Goal: Check status: Check status

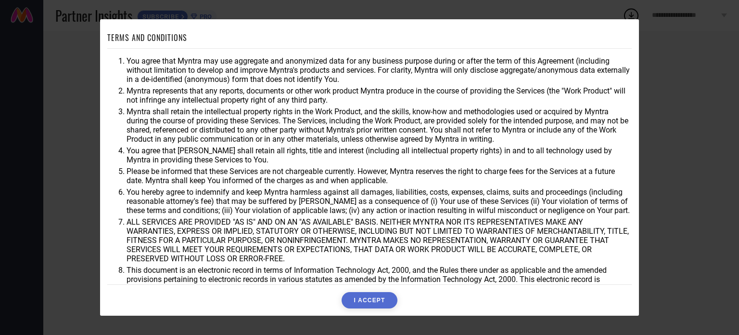
scroll to position [28, 0]
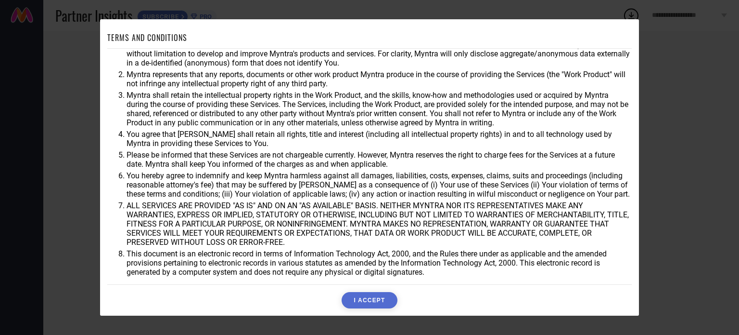
click at [362, 292] on button "I ACCEPT" at bounding box center [369, 300] width 55 height 16
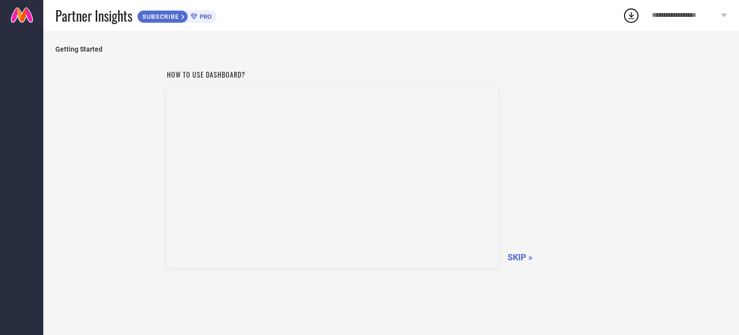
click at [527, 261] on span "SKIP »" at bounding box center [520, 257] width 25 height 10
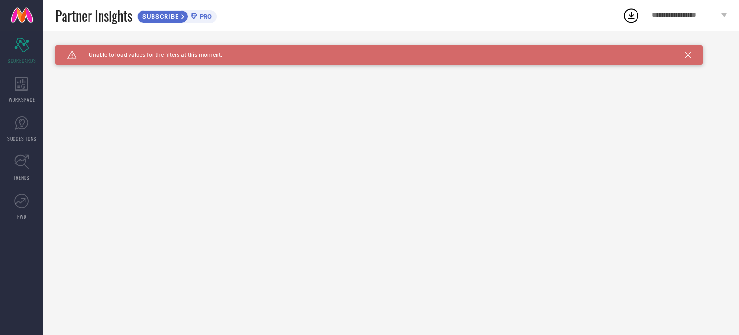
click at [689, 54] on icon at bounding box center [688, 55] width 6 height 6
click at [31, 86] on div "WORKSPACE" at bounding box center [21, 89] width 43 height 39
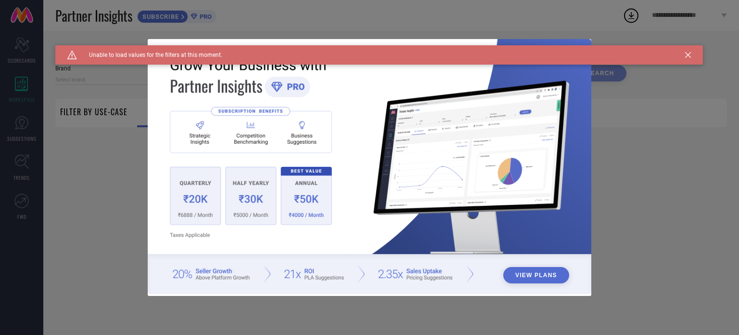
type input "1 STOP FASHION"
type input "All"
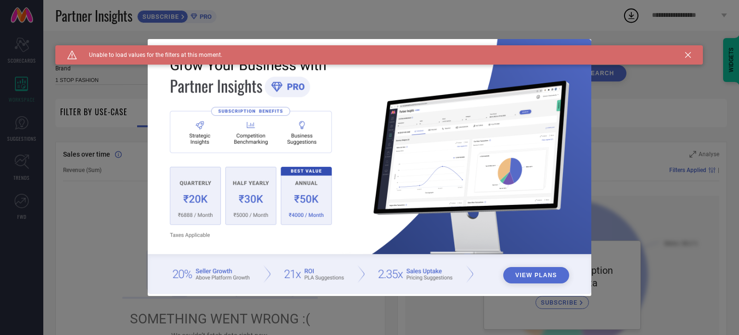
click at [691, 54] on div "Caution Created with Sketch. Unable to load values for the filters at this mome…" at bounding box center [379, 54] width 648 height 19
click at [688, 53] on icon at bounding box center [688, 55] width 6 height 6
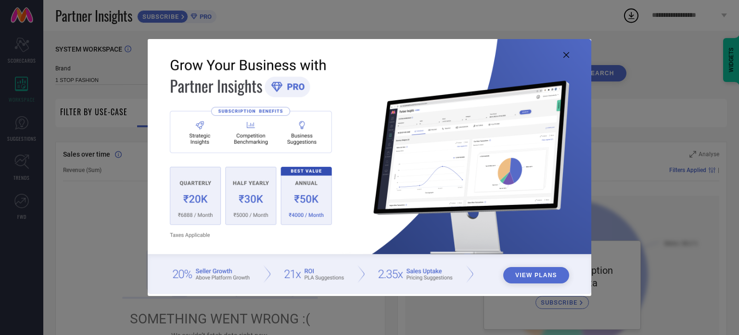
drag, startPoint x: 26, startPoint y: 130, endPoint x: 566, endPoint y: 52, distance: 545.7
click at [566, 52] on div "View Plans" at bounding box center [369, 167] width 739 height 335
click at [566, 52] on icon at bounding box center [567, 55] width 6 height 6
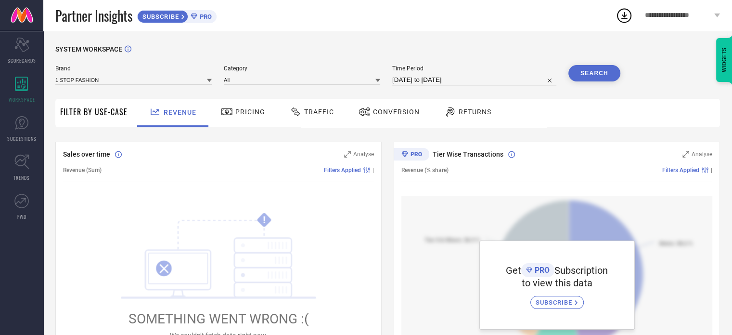
click at [581, 76] on button "Search" at bounding box center [595, 73] width 52 height 16
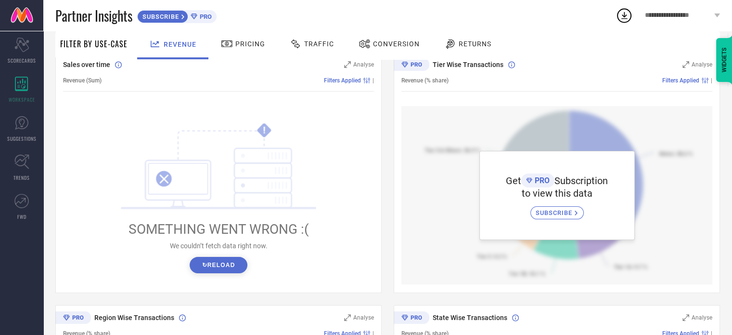
scroll to position [90, 0]
click at [221, 263] on button "↻ Reload" at bounding box center [218, 264] width 57 height 16
